Goal: Transaction & Acquisition: Purchase product/service

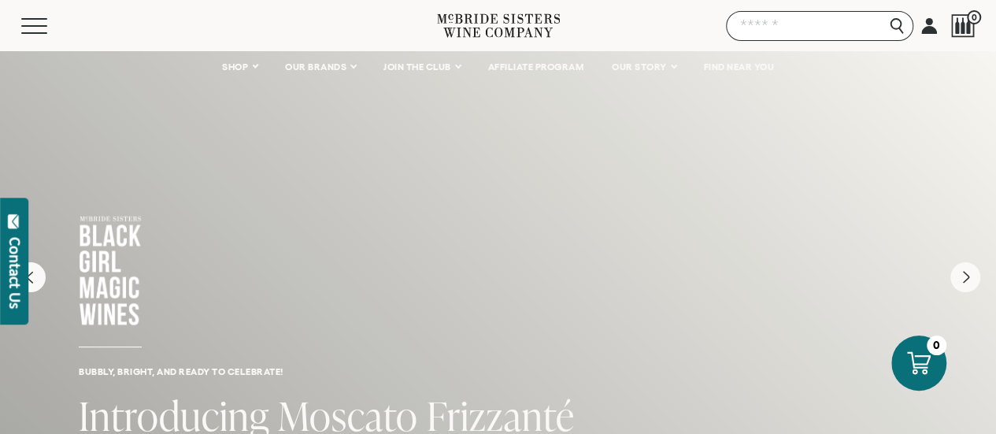
click at [890, 30] on input "Search" at bounding box center [819, 26] width 187 height 30
type input "*****"
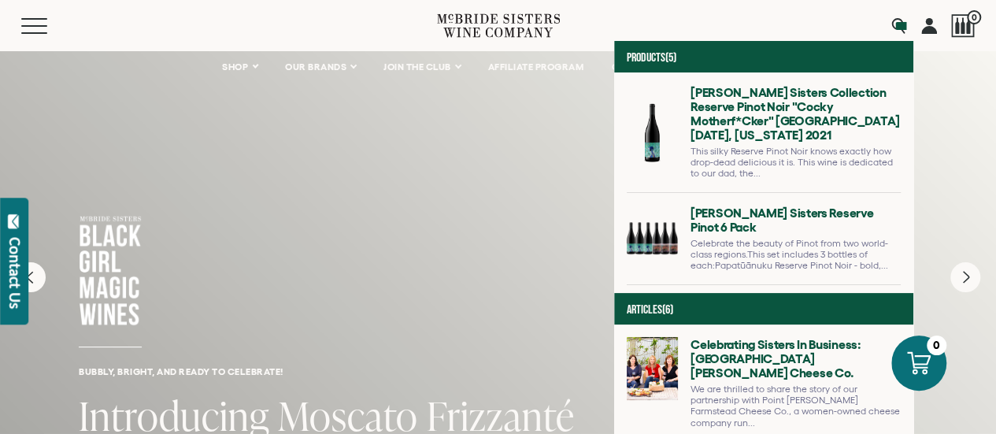
click at [788, 96] on link at bounding box center [764, 138] width 274 height 107
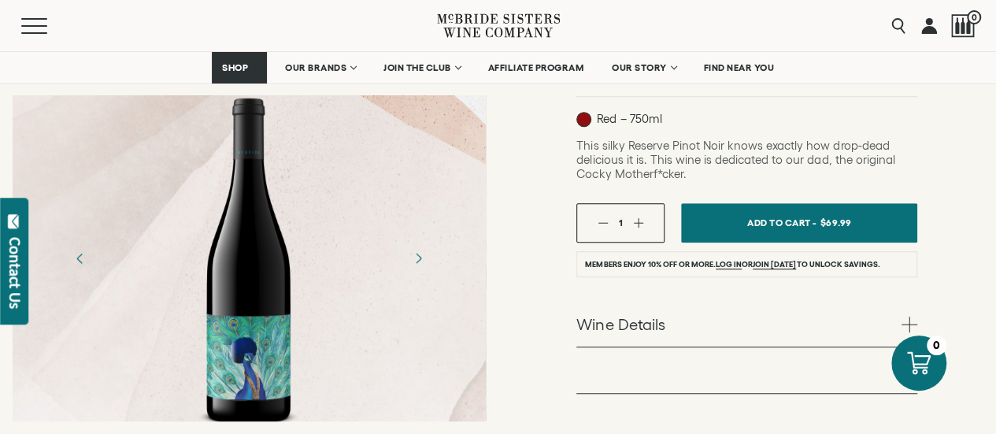
scroll to position [432, 0]
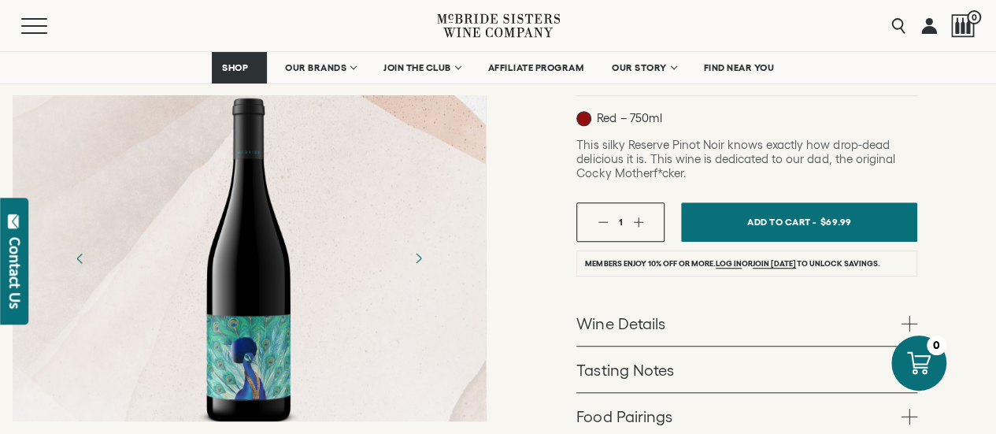
click at [638, 217] on button "button" at bounding box center [638, 222] width 10 height 10
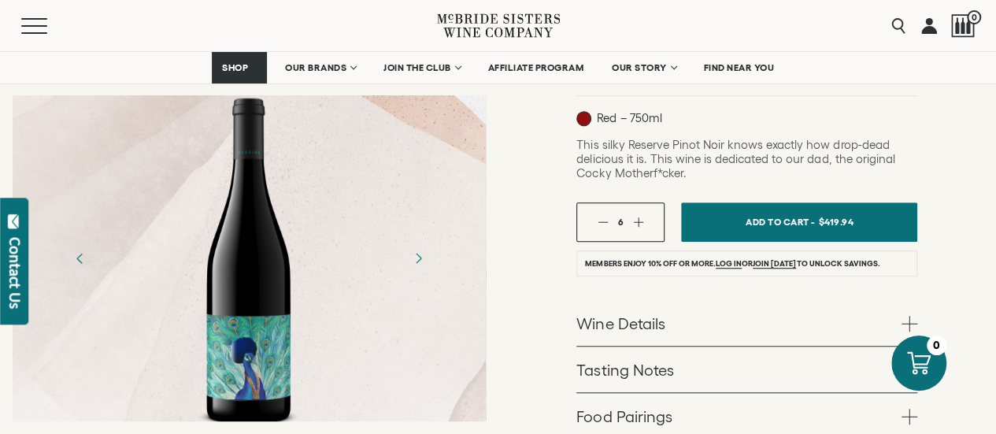
click at [638, 217] on button "button" at bounding box center [638, 222] width 10 height 10
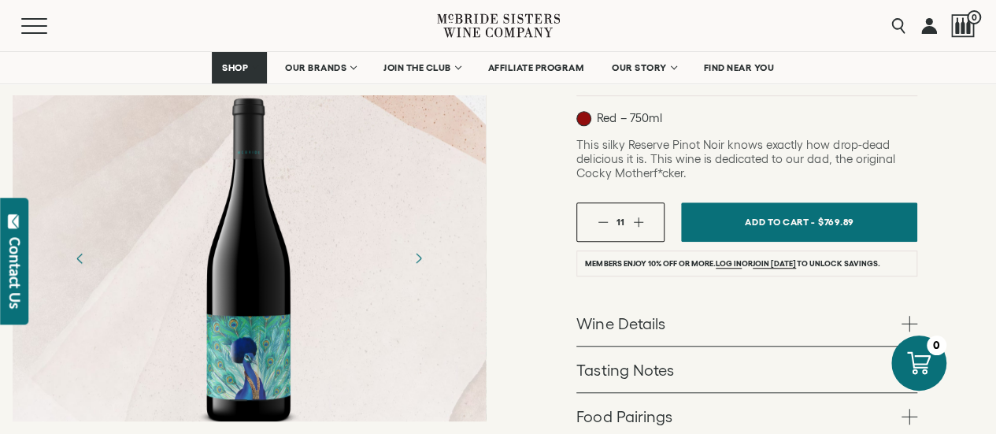
click at [638, 217] on button "button" at bounding box center [638, 222] width 10 height 10
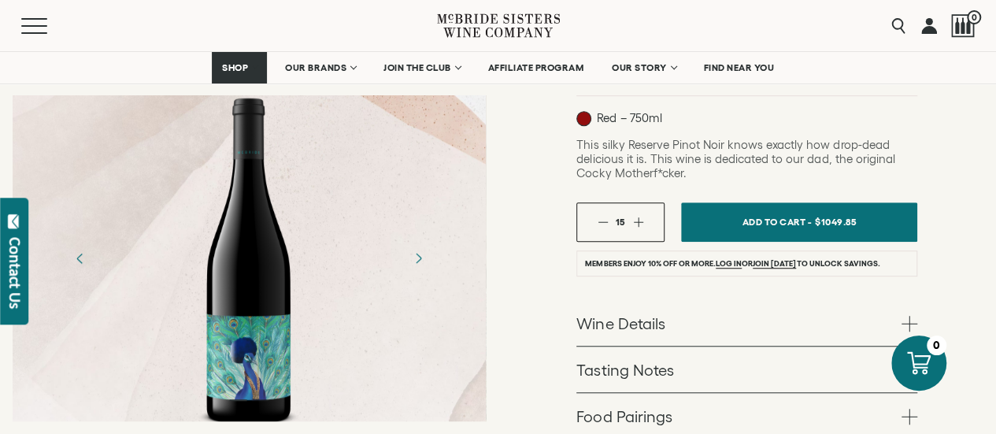
click at [638, 217] on button "button" at bounding box center [638, 222] width 10 height 10
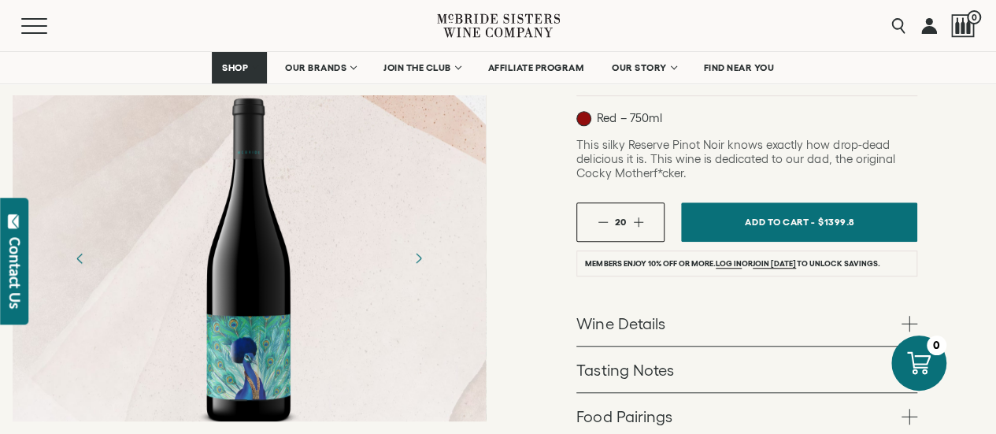
click at [638, 217] on button "button" at bounding box center [638, 222] width 10 height 10
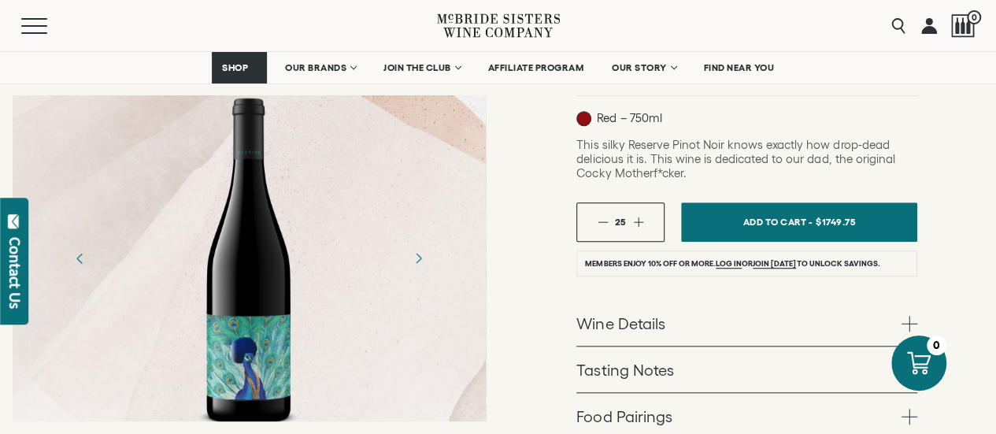
click at [638, 217] on button "button" at bounding box center [638, 222] width 10 height 10
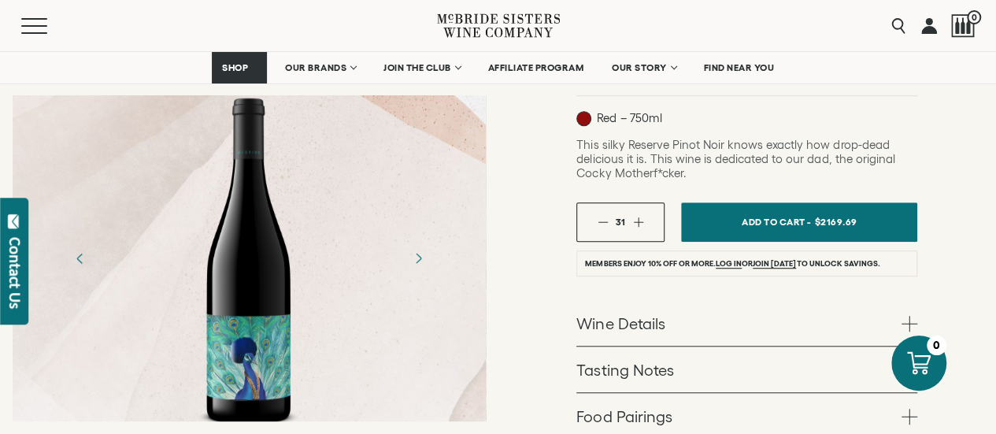
click at [638, 217] on button "button" at bounding box center [638, 222] width 10 height 10
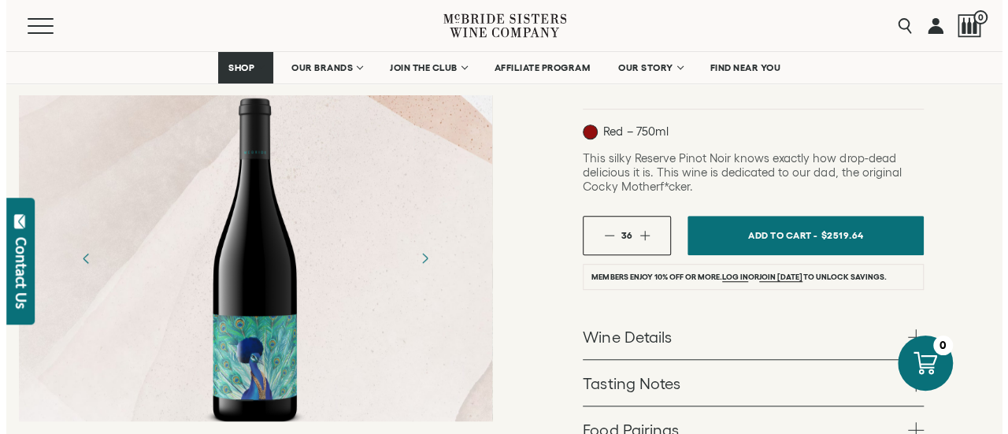
scroll to position [443, 0]
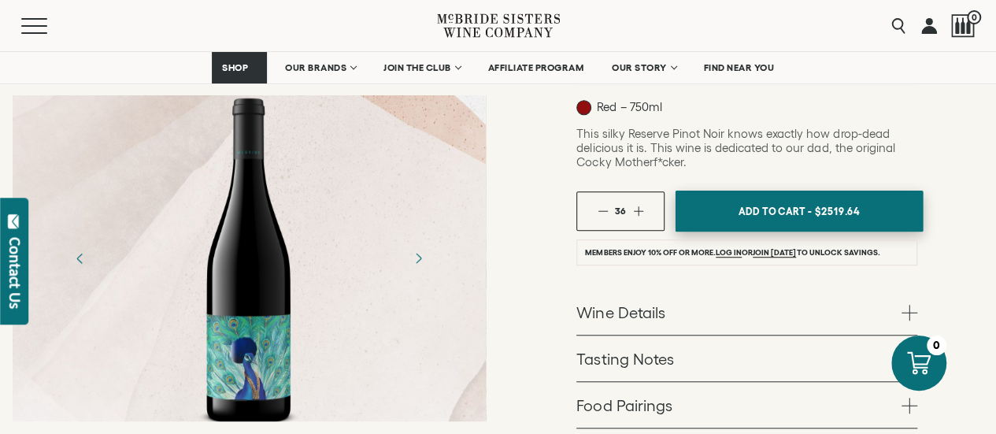
click at [769, 199] on span "Add To Cart -" at bounding box center [775, 211] width 72 height 24
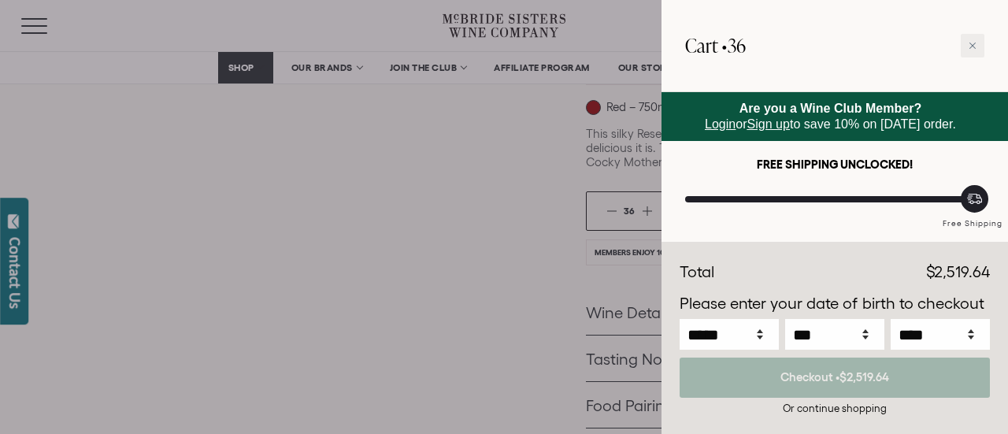
scroll to position [0, 0]
click at [975, 45] on icon at bounding box center [973, 46] width 8 height 8
